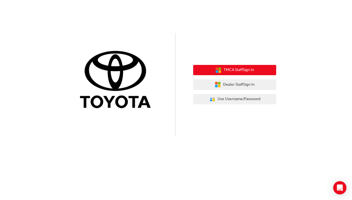
click at [234, 72] on span "TMCA Staff Sign In" at bounding box center [239, 70] width 30 height 6
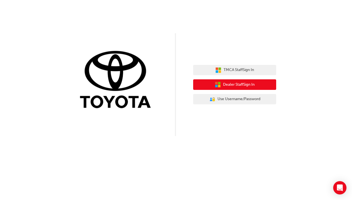
click at [260, 83] on button "Dealer Staff Sign In" at bounding box center [234, 84] width 83 height 11
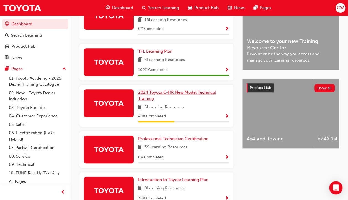
scroll to position [153, 0]
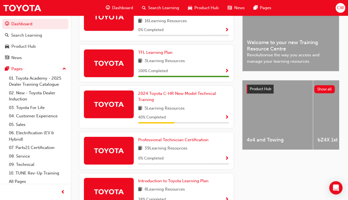
click at [228, 118] on span "Show Progress" at bounding box center [227, 117] width 4 height 5
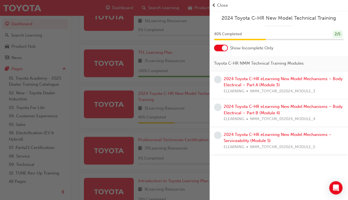
click at [71, 81] on div "button" at bounding box center [105, 100] width 210 height 200
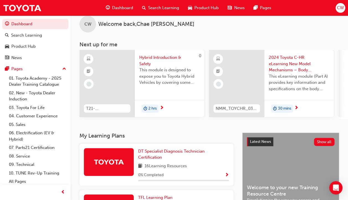
scroll to position [0, 0]
